Goal: Task Accomplishment & Management: Complete application form

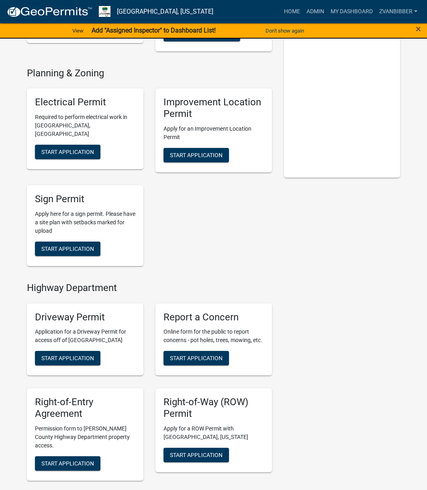
scroll to position [161, 0]
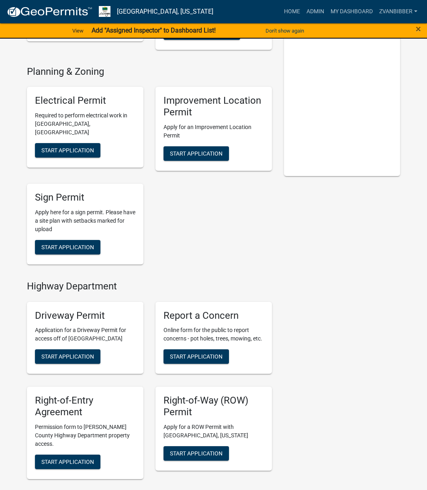
click at [187, 347] on div "Report a Concern Online form for the public to report concerns - pot holes, tre…" at bounding box center [214, 338] width 117 height 72
click at [183, 352] on button "Start Application" at bounding box center [197, 356] width 66 height 14
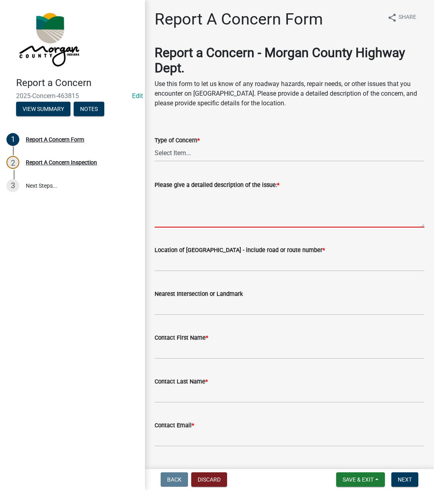
click at [288, 214] on textarea "Please give a detailed description of the issue: *" at bounding box center [288, 209] width 269 height 38
paste textarea "Reported the edge of the road breaking up throughout [GEOGRAPHIC_DATA] along [G…"
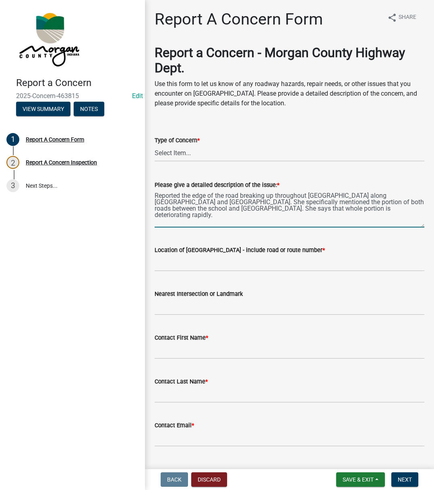
type textarea "Reported the edge of the road breaking up throughout [GEOGRAPHIC_DATA] along [G…"
click at [172, 146] on div "Type of Concern * Select Item... Pot Hole Patching Ditch Tree Sign Mowing Culve…" at bounding box center [288, 149] width 269 height 26
click at [171, 149] on select "Select Item... Pot Hole Patching Ditch Tree Sign Mowing Culvert Other" at bounding box center [288, 153] width 269 height 16
click at [154, 145] on select "Select Item... Pot Hole Patching Ditch Tree Sign Mowing Culvert Other" at bounding box center [288, 153] width 269 height 16
select select "3582e9dc-d8cd-4526-a2d9-157cc62522fd"
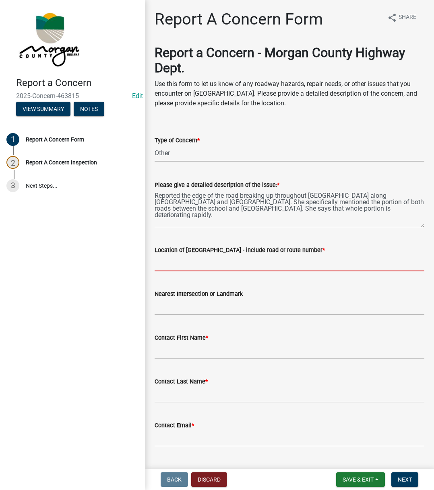
click at [176, 259] on input "Location of [GEOGRAPHIC_DATA] - include road or route number *" at bounding box center [288, 263] width 269 height 16
type input "[GEOGRAPHIC_DATA]"
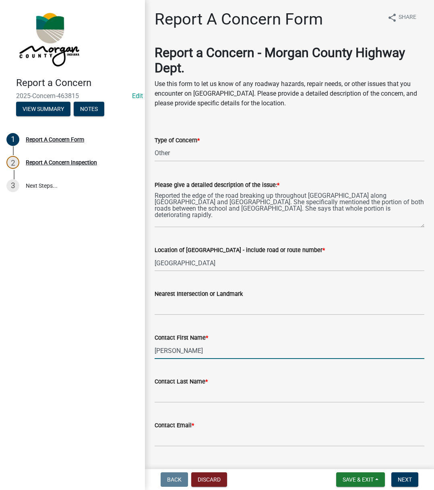
type input "[PERSON_NAME]"
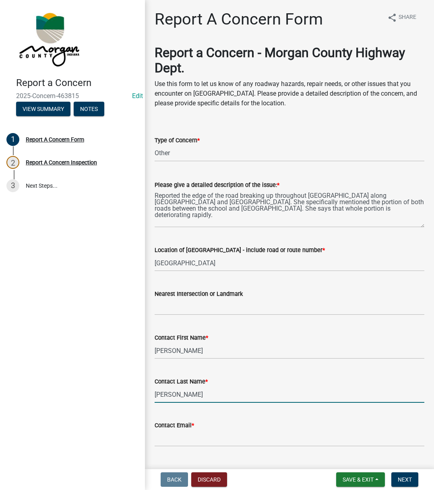
type input "[PERSON_NAME]"
type input "[EMAIL_ADDRESS][DOMAIN_NAME]"
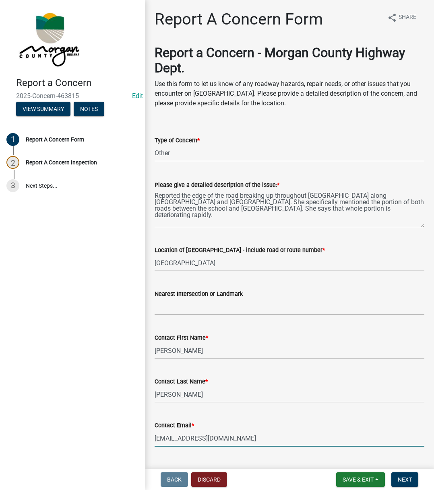
scroll to position [138, 0]
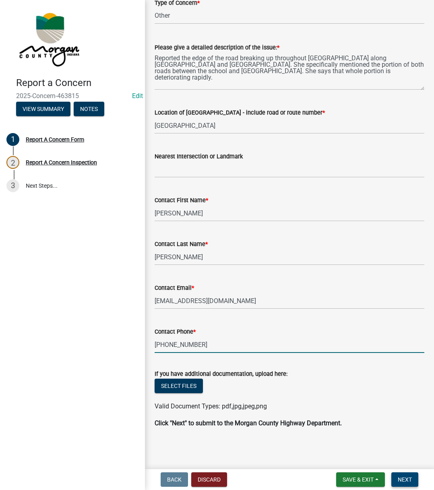
type input "[PHONE_NUMBER]"
click at [408, 479] on span "Next" at bounding box center [404, 480] width 14 height 6
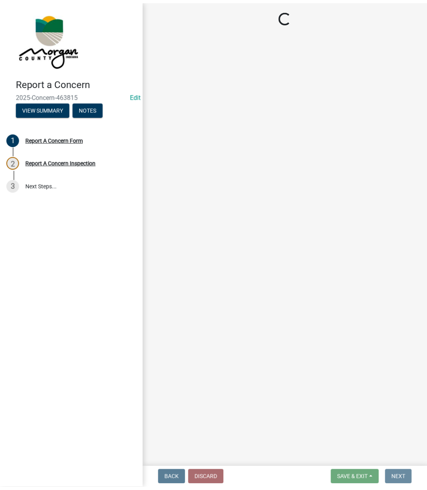
scroll to position [0, 0]
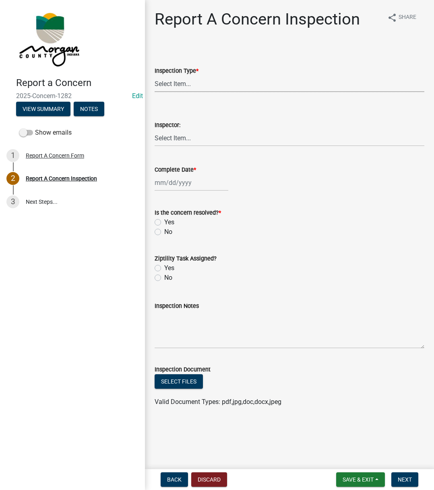
click at [190, 82] on select "Select Item... Pot Hole Patching Ditch Tree Sign Mowing Culvert Other" at bounding box center [288, 84] width 269 height 16
click at [154, 76] on select "Select Item... Pot Hole Patching Ditch Tree Sign Mowing Culvert Other" at bounding box center [288, 84] width 269 height 16
select select "3582e9dc-d8cd-4526-a2d9-157cc62522fd"
click at [190, 146] on wm-data-entity-input "Inspector: Select Item... [PERSON_NAME] [PERSON_NAME] [PERSON_NAME] [PERSON_NAM…" at bounding box center [288, 126] width 269 height 54
drag, startPoint x: 206, startPoint y: 135, endPoint x: 207, endPoint y: 145, distance: 9.7
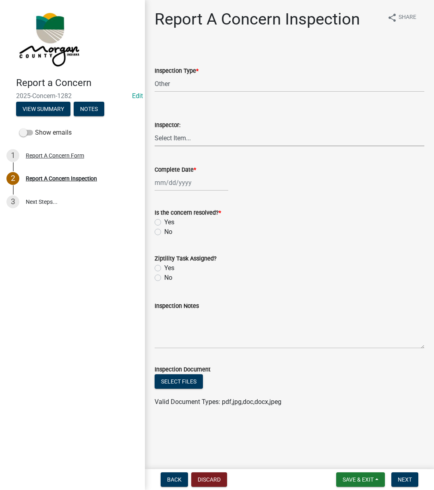
click at [207, 135] on select "Select Item... [PERSON_NAME] [PERSON_NAME] [PERSON_NAME] [PERSON_NAME] [PERSON_…" at bounding box center [288, 138] width 269 height 16
click at [154, 130] on select "Select Item... [PERSON_NAME] [PERSON_NAME] [PERSON_NAME] [PERSON_NAME] [PERSON_…" at bounding box center [288, 138] width 269 height 16
select select "742eb044-fc58-4034-b35e-1550e746fcda"
click at [189, 182] on div at bounding box center [191, 183] width 74 height 16
select select "8"
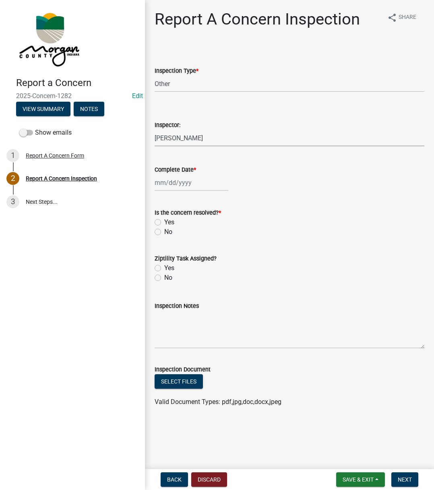
select select "2025"
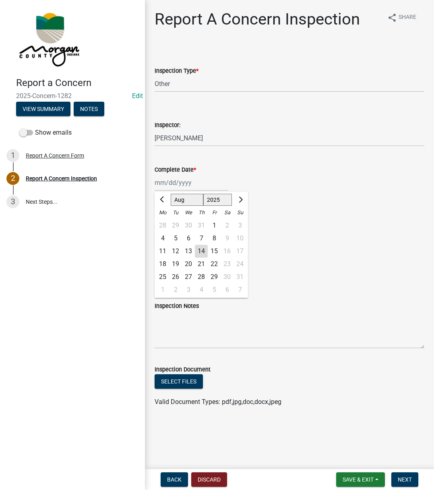
click at [202, 254] on div "14" at bounding box center [201, 251] width 13 height 13
type input "[DATE]"
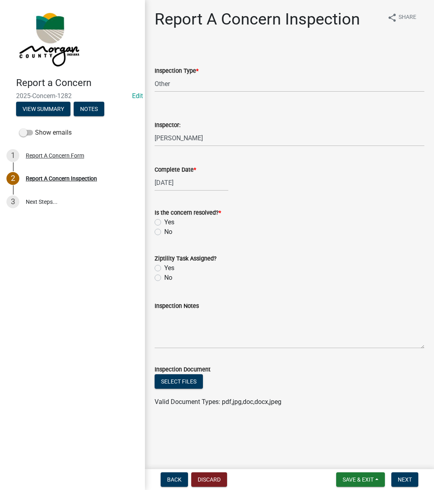
click at [156, 218] on div "Yes" at bounding box center [288, 223] width 269 height 10
click at [164, 221] on label "Yes" at bounding box center [169, 223] width 10 height 10
click at [164, 221] on input "Yes" at bounding box center [166, 220] width 5 height 5
radio input "true"
click at [164, 271] on label "Yes" at bounding box center [169, 268] width 10 height 10
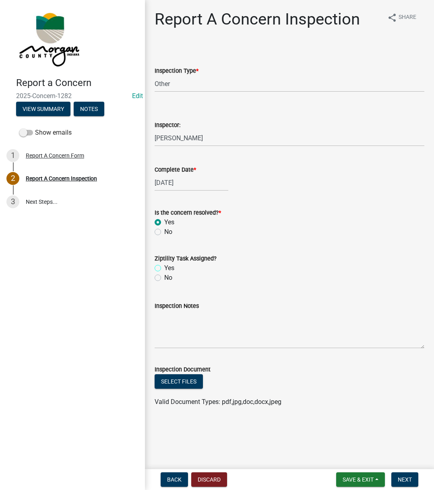
click at [164, 269] on input "Yes" at bounding box center [166, 265] width 5 height 5
radio input "true"
drag, startPoint x: 180, startPoint y: 317, endPoint x: 181, endPoint y: 321, distance: 4.2
click at [180, 318] on textarea "Inspection Notes" at bounding box center [288, 330] width 269 height 38
type textarea "Sent to D3"
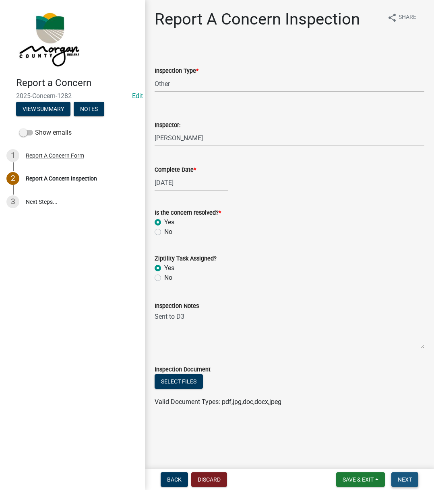
click at [396, 477] on button "Next" at bounding box center [404, 480] width 27 height 14
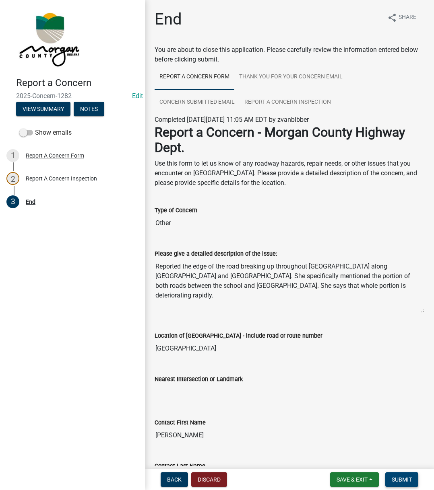
click at [396, 477] on span "Submit" at bounding box center [401, 480] width 20 height 6
